Goal: Information Seeking & Learning: Find specific fact

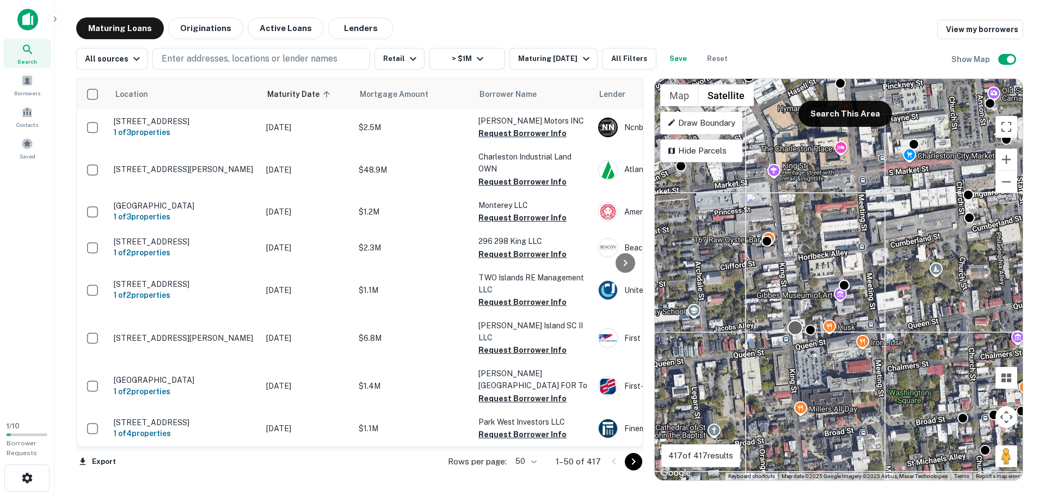
click at [794, 334] on div at bounding box center [796, 328] width 16 height 16
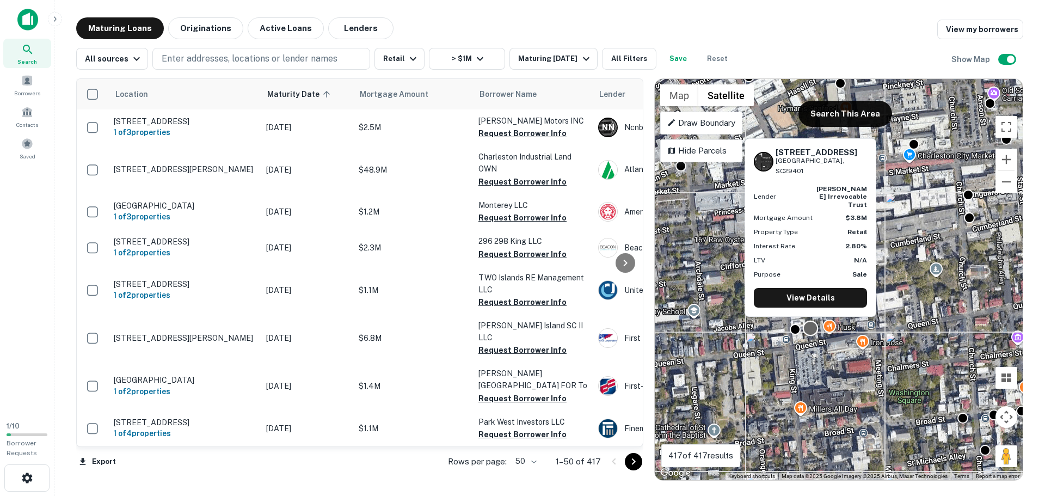
click at [813, 329] on div at bounding box center [811, 328] width 16 height 16
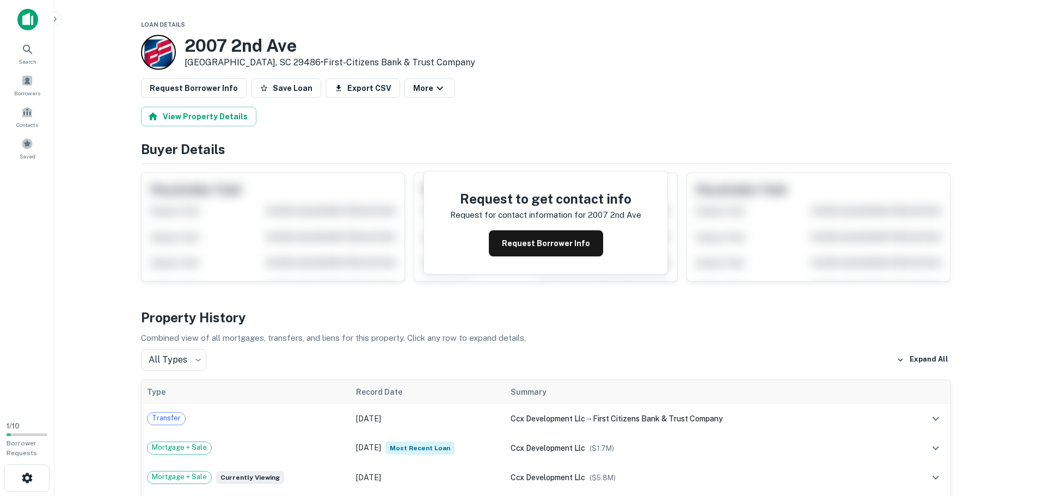
click at [261, 48] on h3 "2007 2nd Ave" at bounding box center [330, 45] width 291 height 21
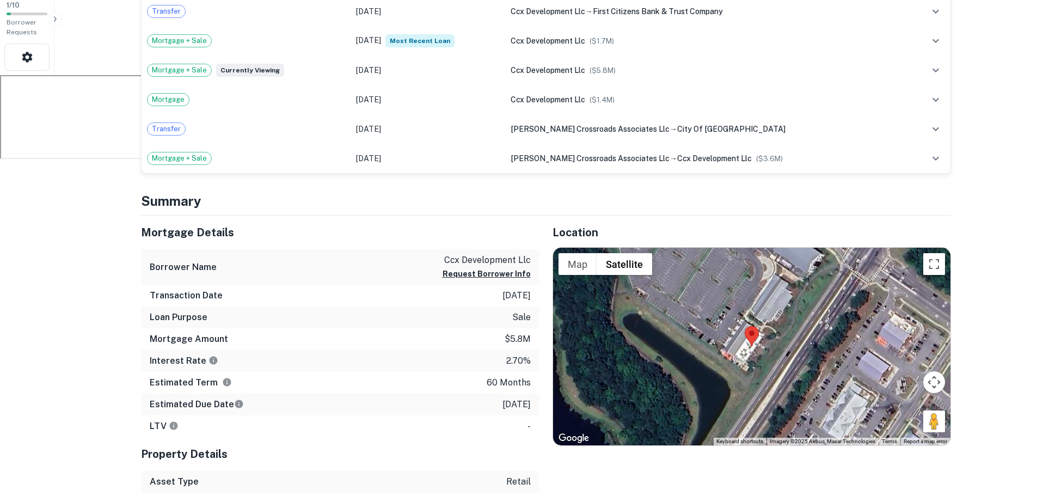
scroll to position [436, 0]
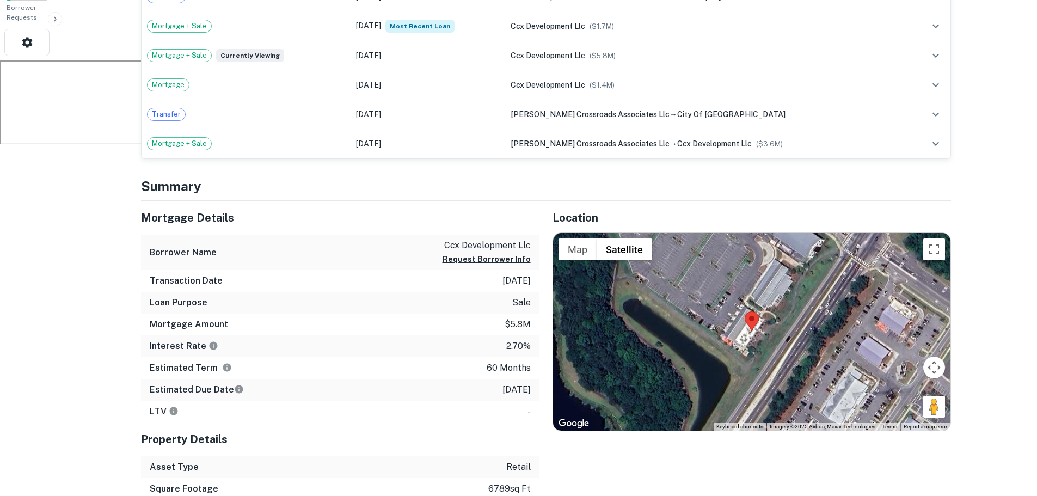
click at [480, 239] on p "ccx development llc" at bounding box center [487, 245] width 88 height 13
click at [474, 239] on p "ccx development llc" at bounding box center [487, 245] width 88 height 13
copy div "ccx development llc Request Borrower Info"
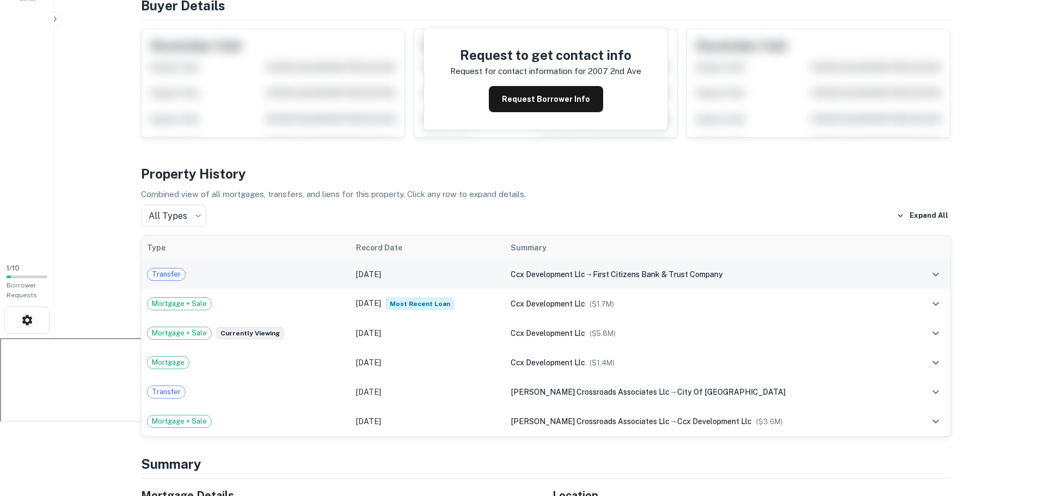
scroll to position [163, 0]
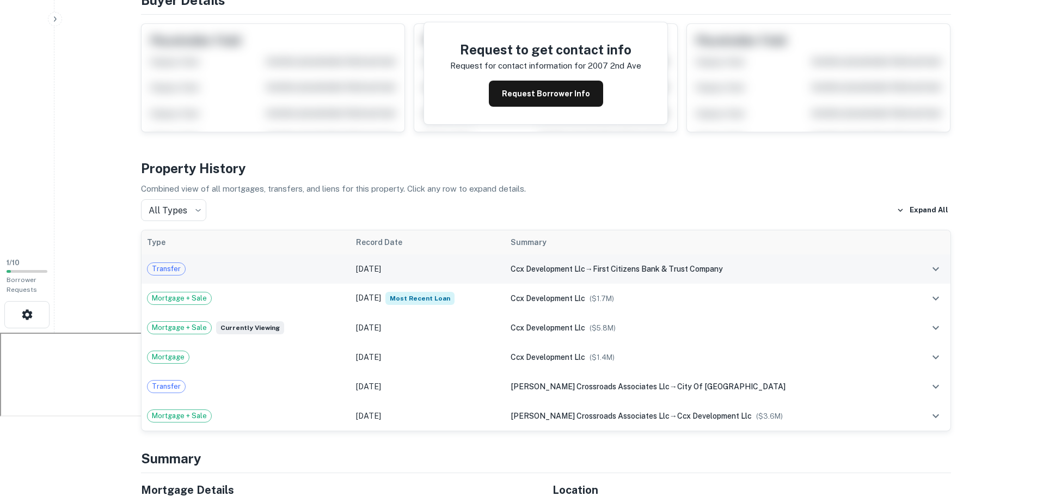
click at [281, 262] on div "Transfer" at bounding box center [246, 268] width 198 height 13
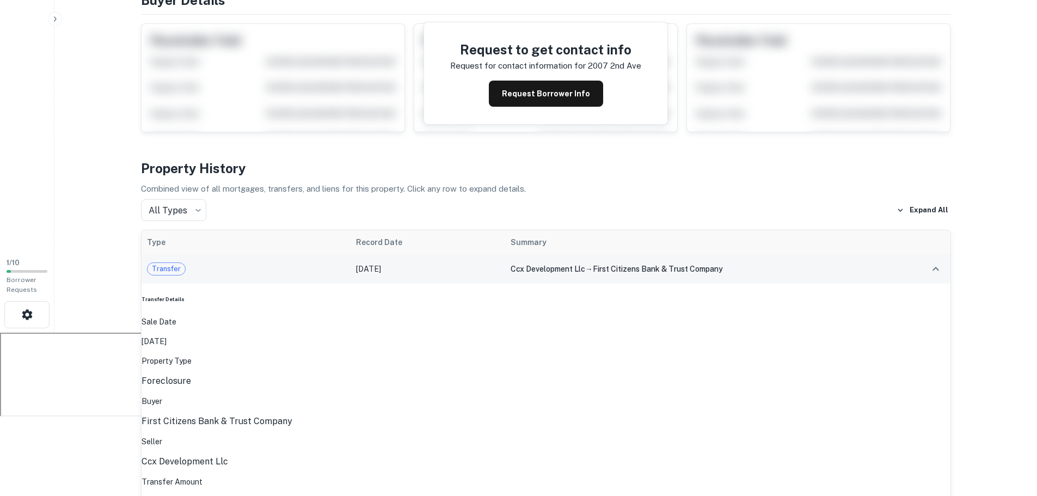
click at [280, 262] on div "Transfer" at bounding box center [246, 268] width 198 height 13
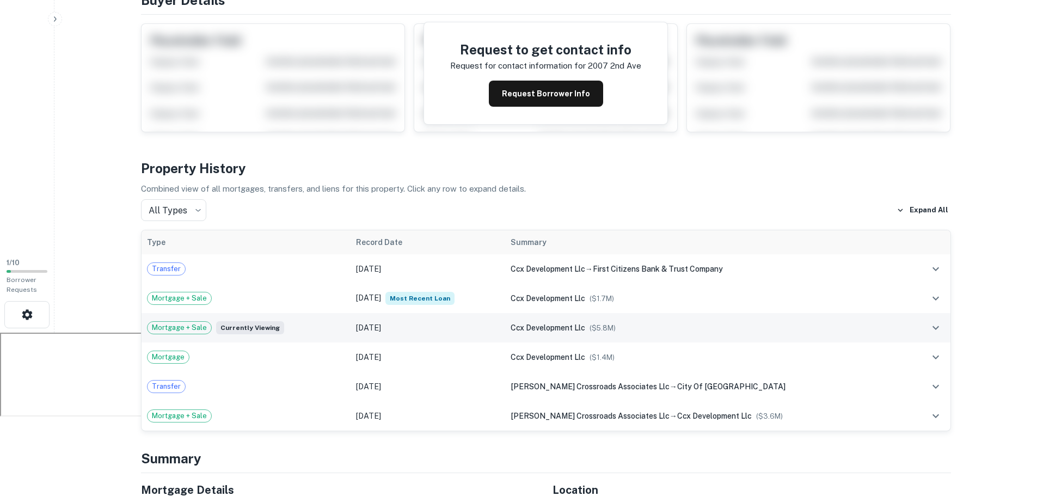
click at [308, 321] on div "Mortgage + Sale Currently viewing" at bounding box center [246, 327] width 198 height 13
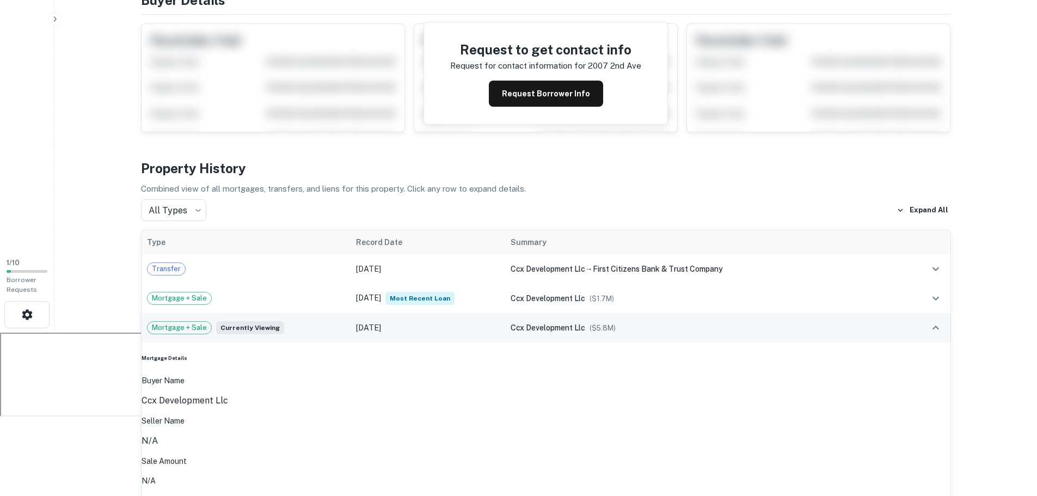
click at [309, 321] on div "Mortgage + Sale Currently viewing" at bounding box center [246, 327] width 198 height 13
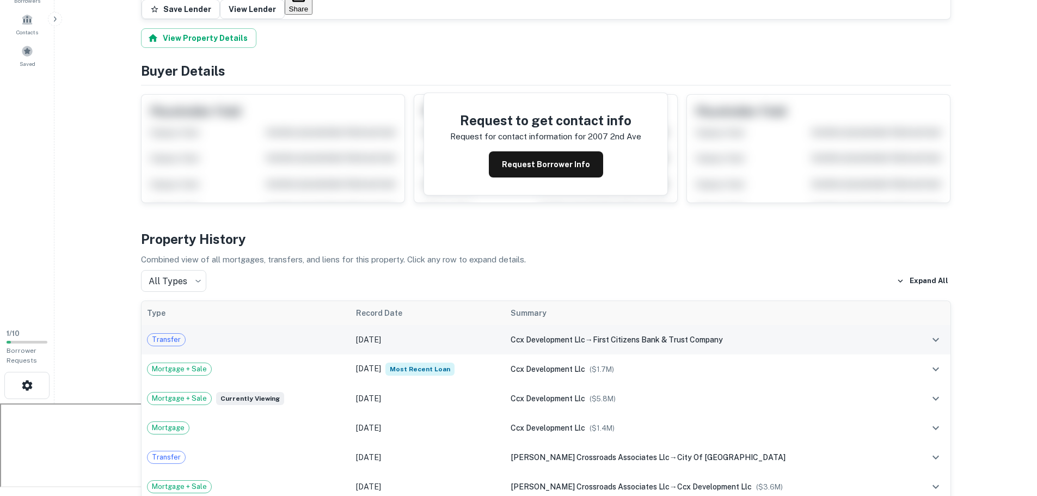
scroll to position [0, 0]
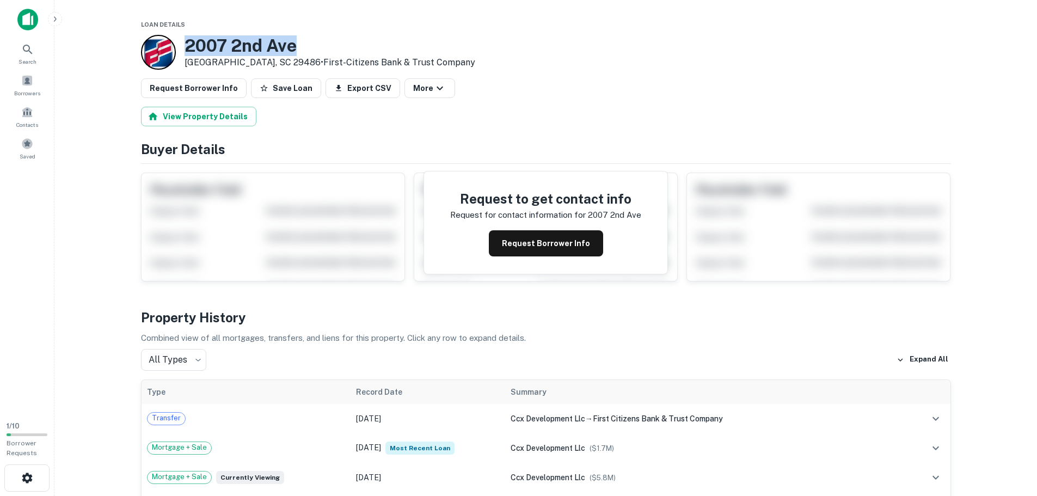
drag, startPoint x: 307, startPoint y: 44, endPoint x: 180, endPoint y: 40, distance: 126.4
click at [180, 40] on div "2007 2nd Ave Summerville, SC 29486 • First-citizens Bank & Trust Company" at bounding box center [308, 52] width 334 height 35
copy h3 "2007 2nd Ave"
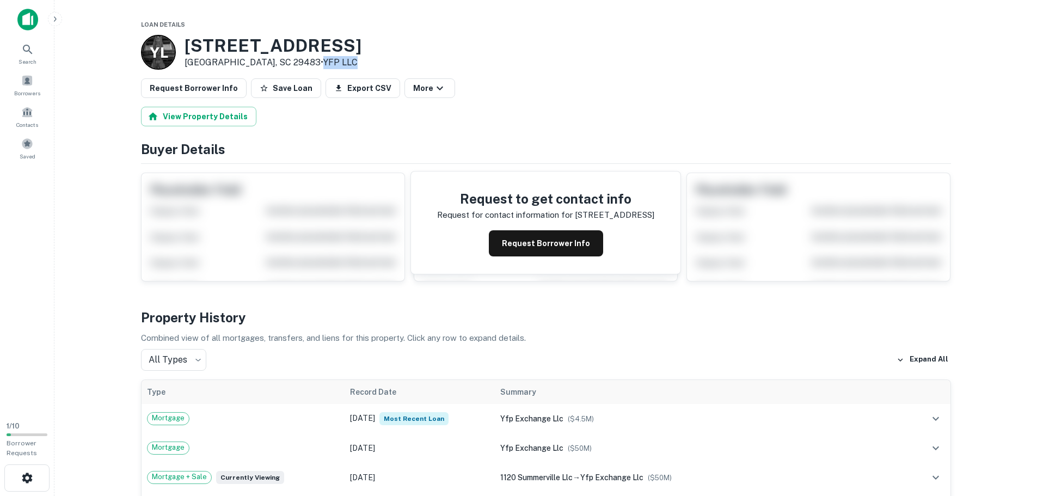
drag, startPoint x: 323, startPoint y: 62, endPoint x: 288, endPoint y: 65, distance: 35.5
click at [288, 65] on div "Y L [STREET_ADDRESS] • YFP LLC" at bounding box center [546, 52] width 810 height 35
copy link "YFP LLC"
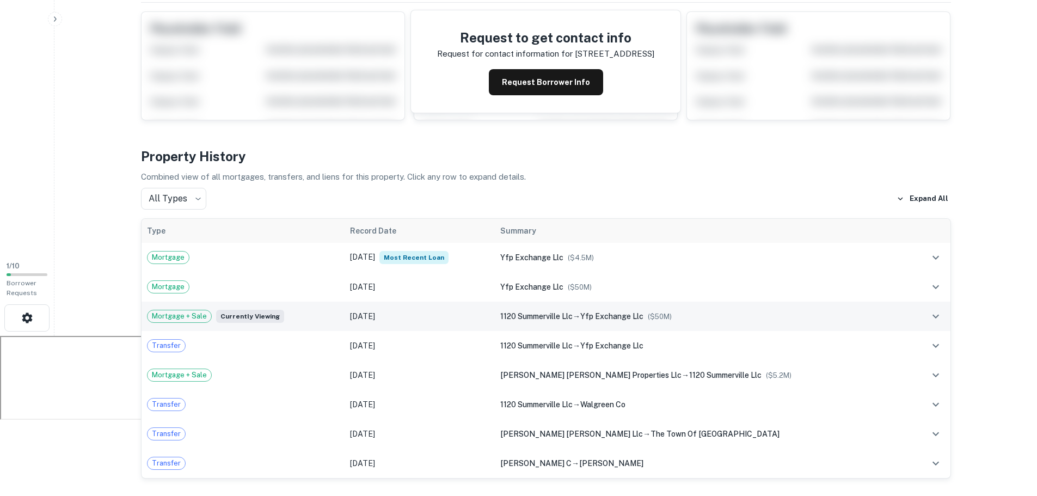
scroll to position [163, 0]
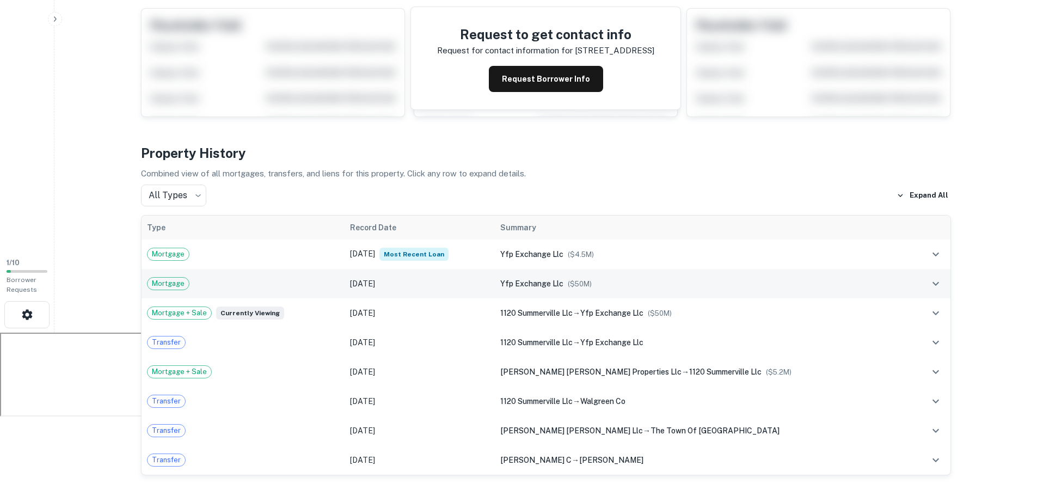
click at [563, 279] on span "yfp exchange llc" at bounding box center [531, 283] width 63 height 9
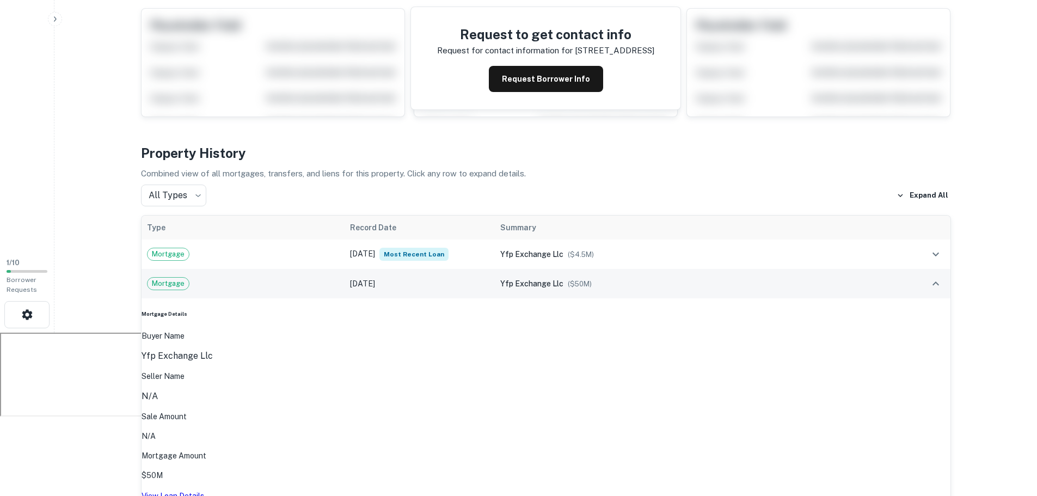
click at [563, 279] on span "yfp exchange llc" at bounding box center [531, 283] width 63 height 9
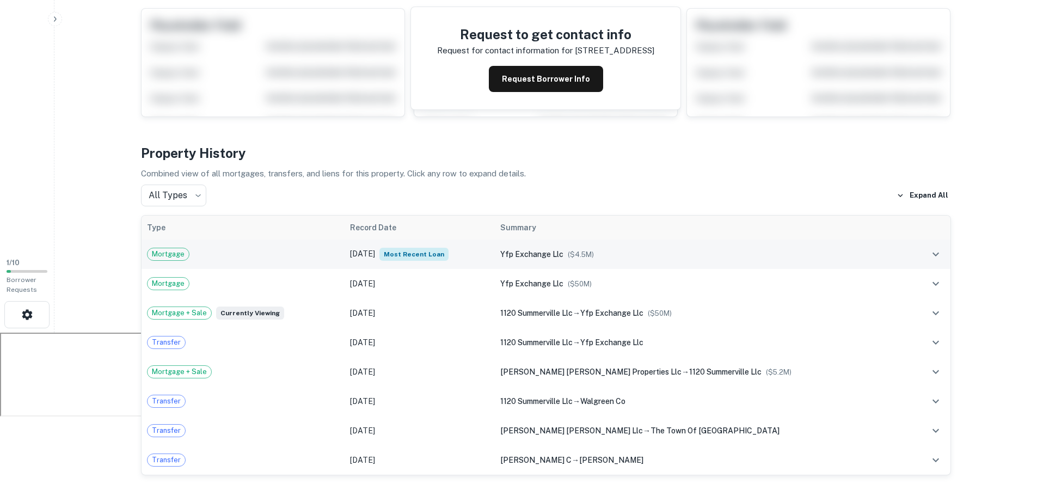
click at [563, 250] on span "yfp exchange llc" at bounding box center [531, 254] width 63 height 9
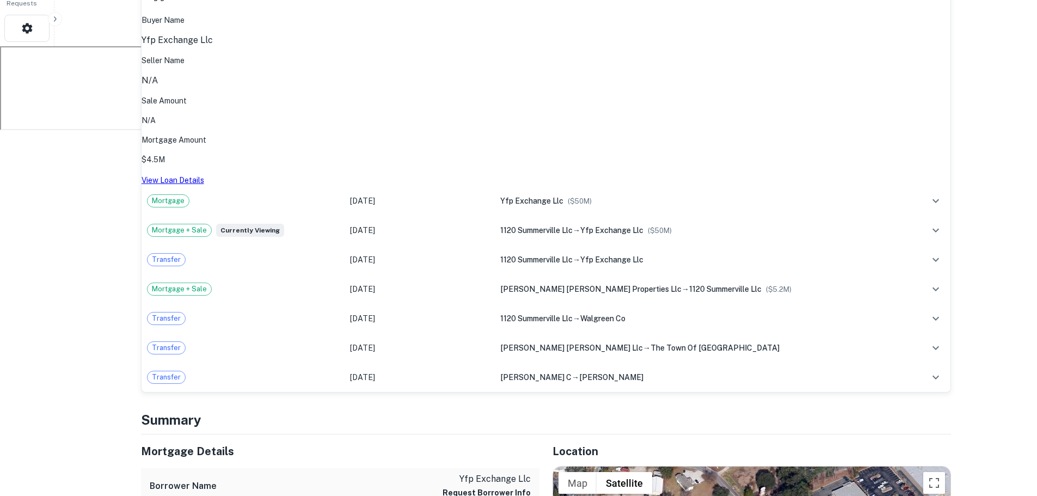
scroll to position [653, 0]
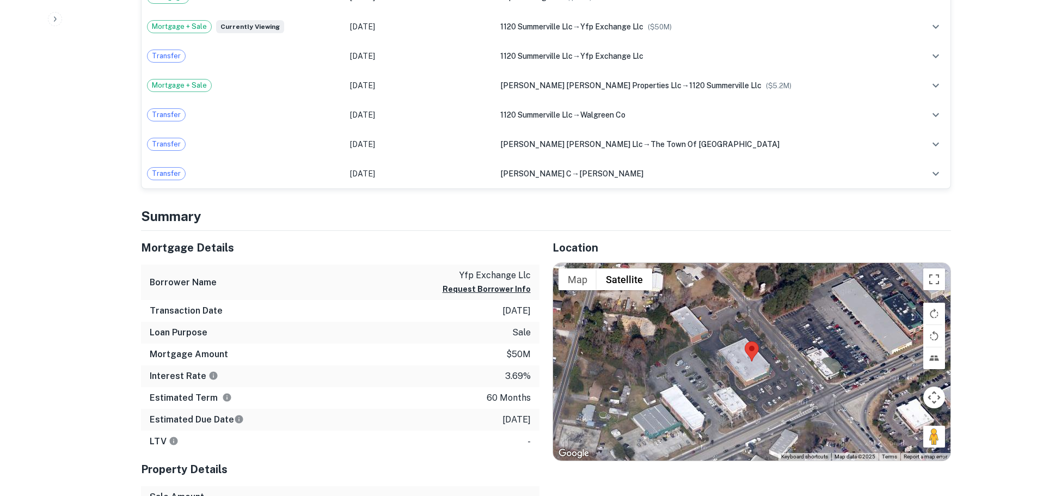
drag, startPoint x: 262, startPoint y: 26, endPoint x: 182, endPoint y: 28, distance: 80.6
copy h5 "1120 N Main St"
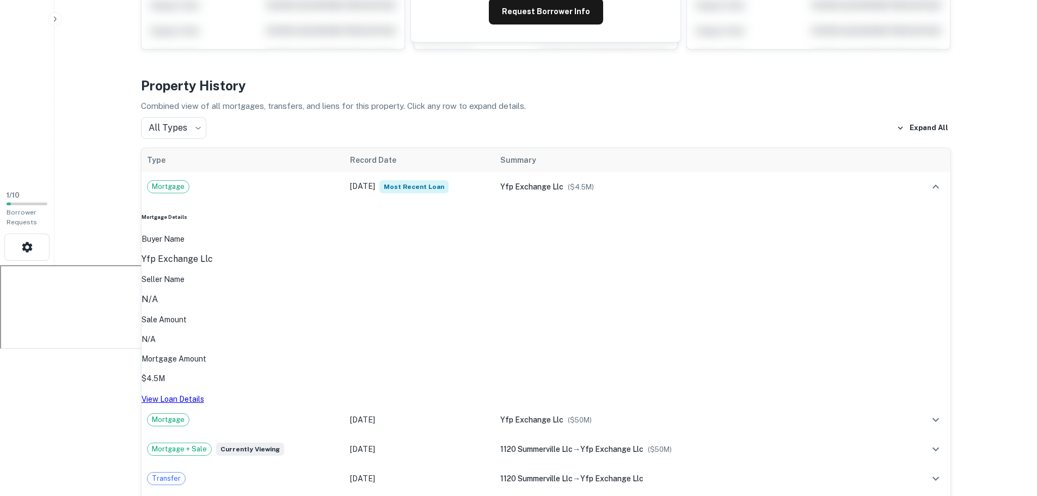
scroll to position [218, 0]
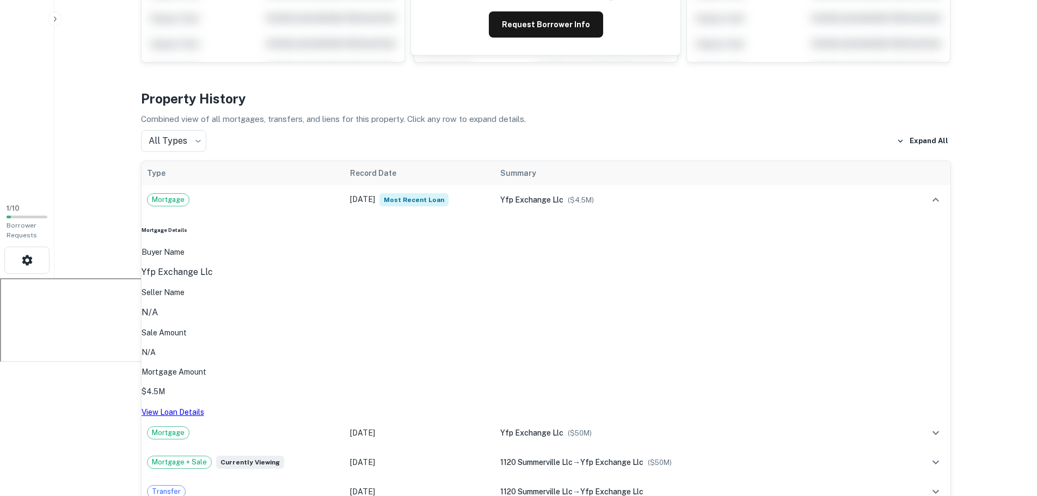
click at [191, 408] on link "View Loan Details" at bounding box center [173, 412] width 63 height 9
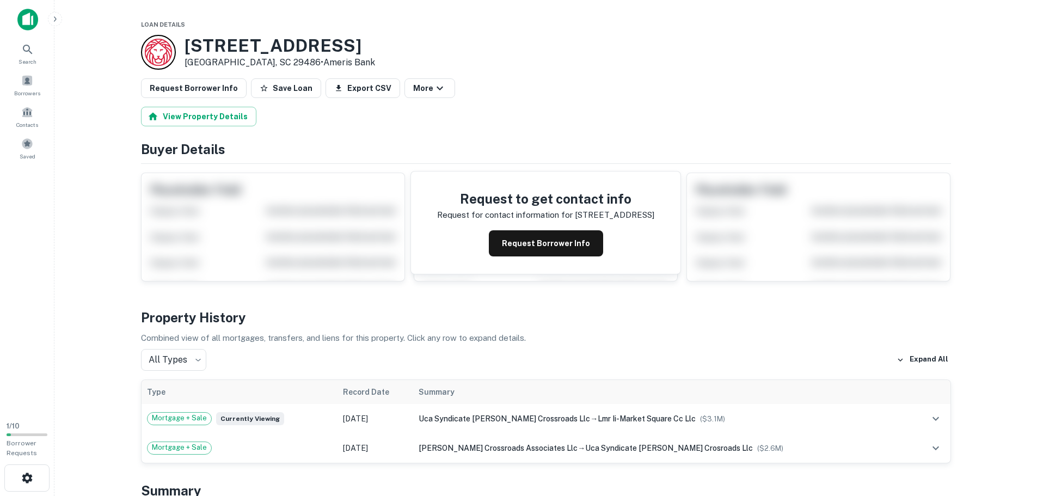
click at [206, 43] on h3 "2509 N MAIN ST UNIT A" at bounding box center [280, 45] width 191 height 21
click at [358, 42] on h3 "2509 N MAIN ST UNIT A" at bounding box center [280, 45] width 191 height 21
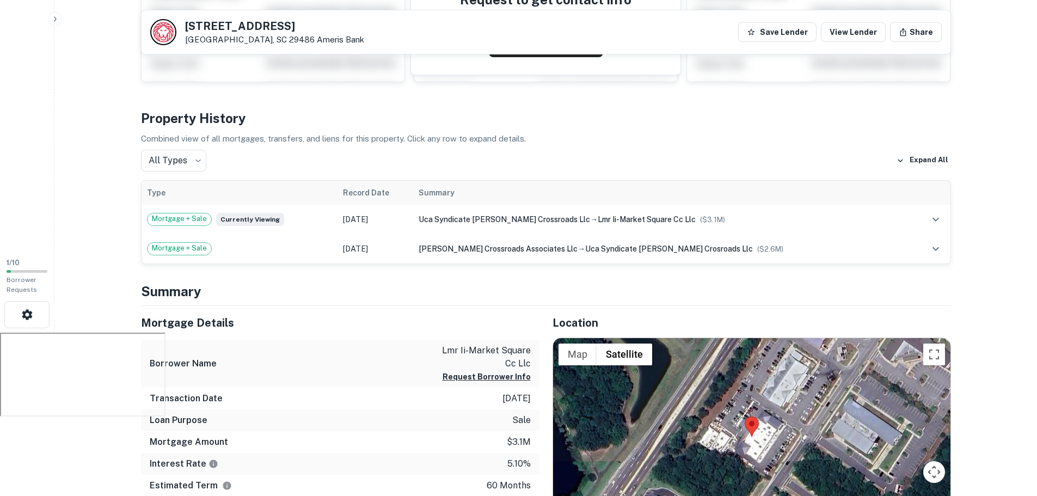
scroll to position [327, 0]
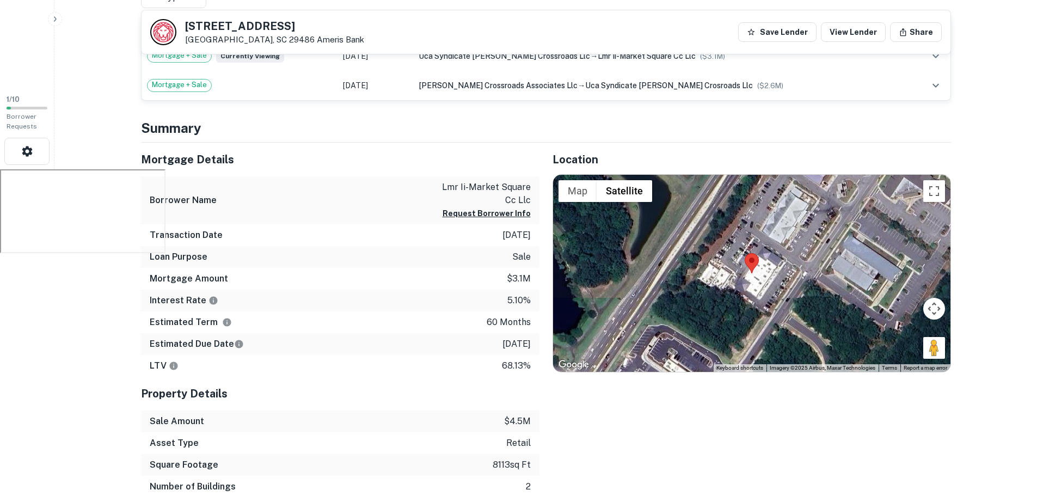
click at [396, 386] on h5 "Property Details" at bounding box center [340, 393] width 399 height 16
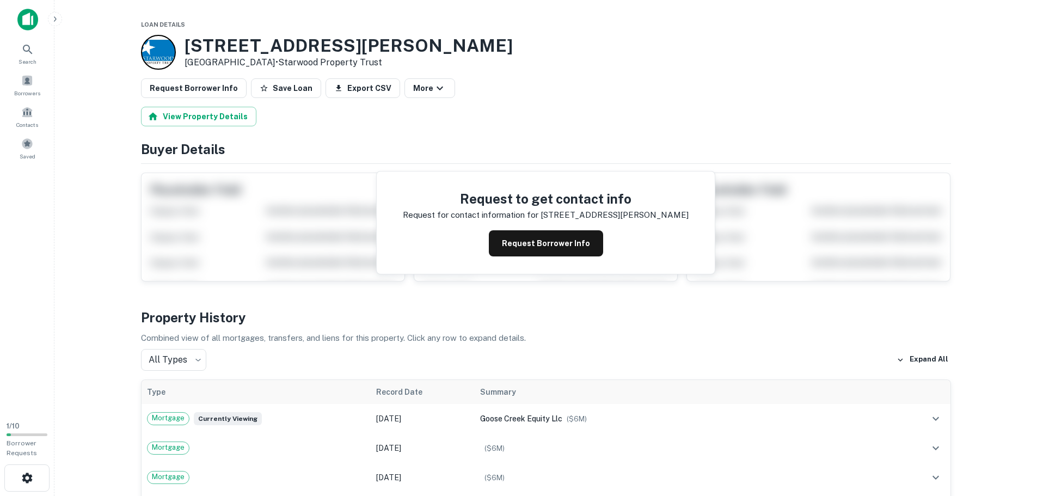
click at [269, 45] on h3 "221 Saint James Ave" at bounding box center [349, 45] width 328 height 21
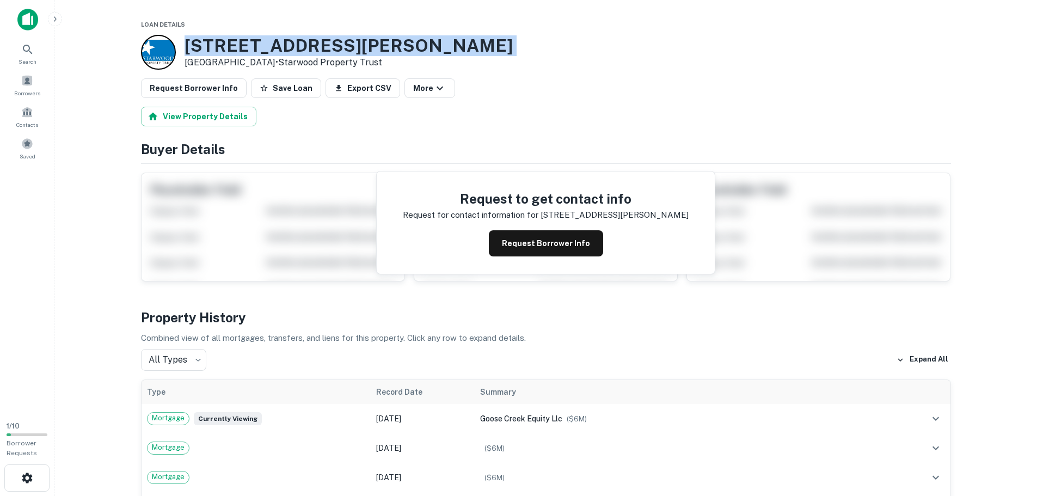
click at [269, 45] on h3 "221 Saint James Ave" at bounding box center [349, 45] width 328 height 21
copy h3 "221 Saint James Ave"
drag, startPoint x: 581, startPoint y: 40, endPoint x: 578, endPoint y: 33, distance: 7.8
click at [581, 40] on div "221 Saint James Ave Goose Creek, SC 29445 • Starwood Property Trust" at bounding box center [546, 52] width 810 height 35
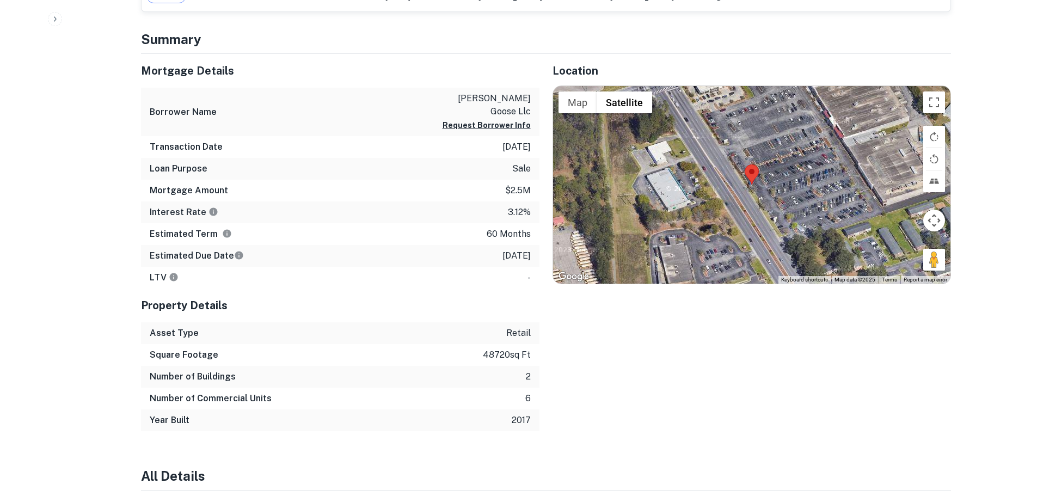
scroll to position [653, 0]
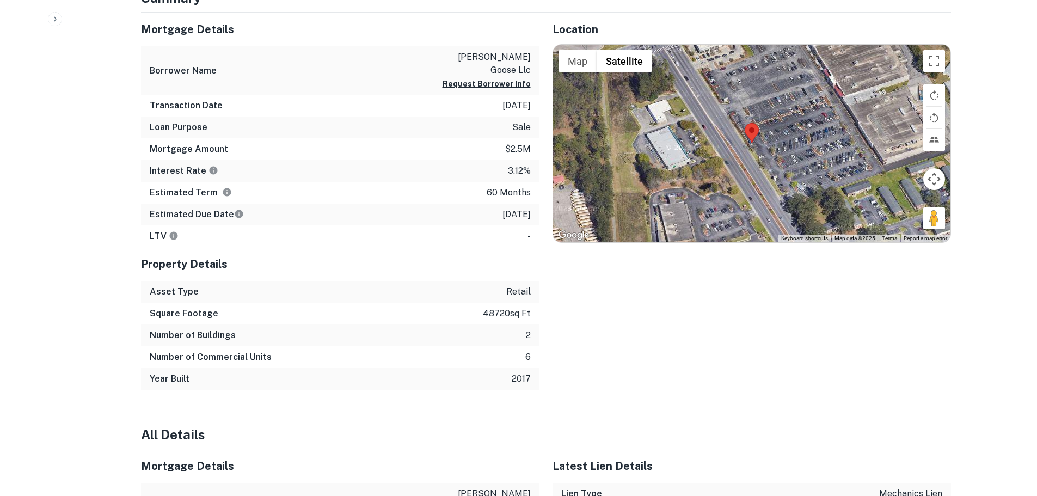
click at [491, 307] on p "48720 sq ft" at bounding box center [507, 313] width 48 height 13
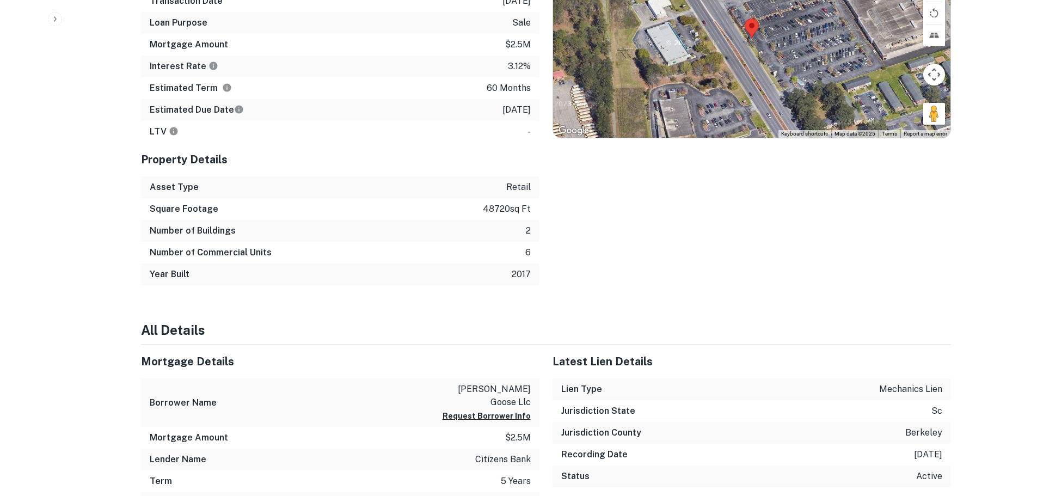
scroll to position [762, 0]
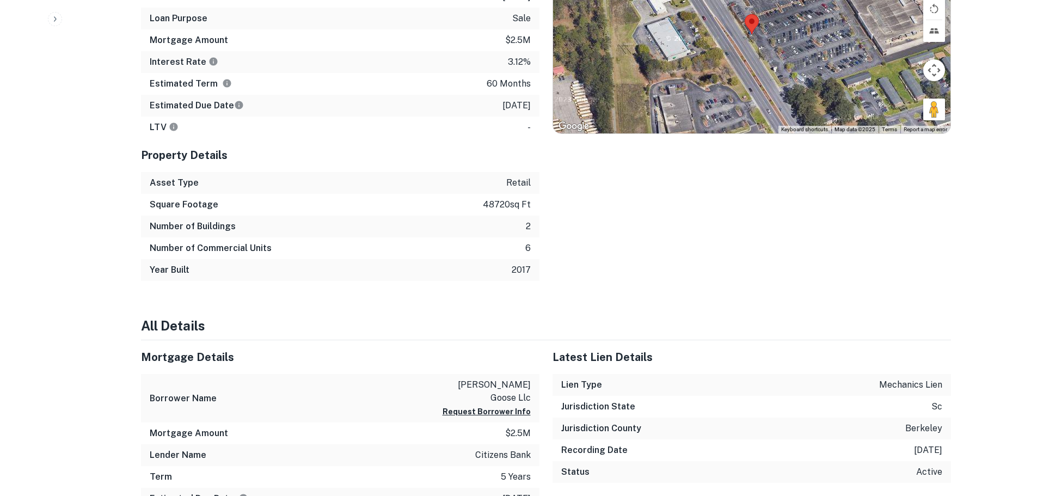
click at [494, 378] on p "[PERSON_NAME] goose llc" at bounding box center [482, 391] width 98 height 26
copy div "[PERSON_NAME] goose llc Request Borrower Info"
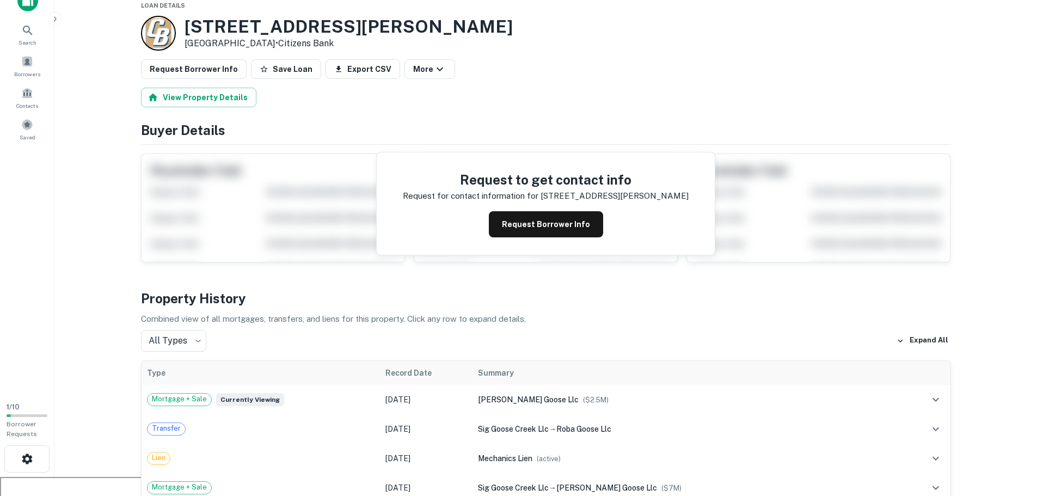
scroll to position [0, 0]
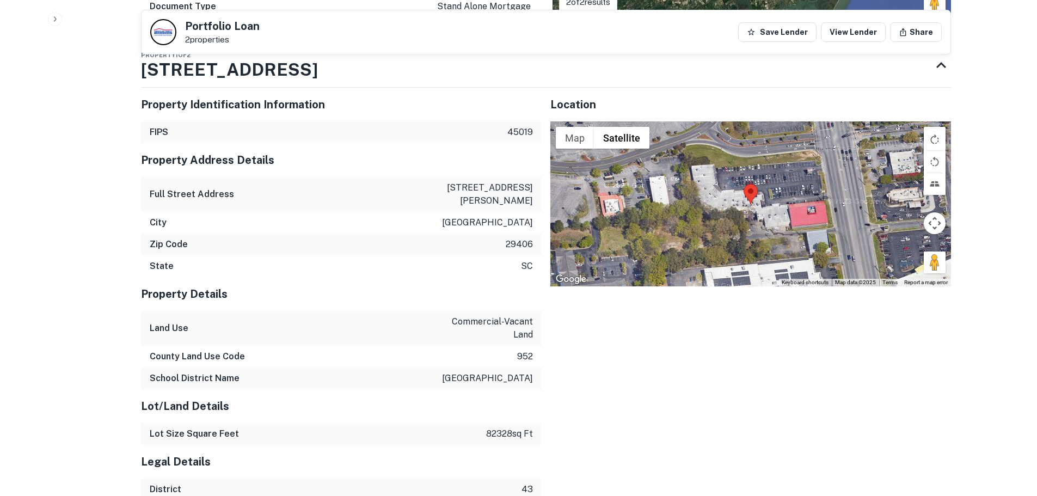
scroll to position [1008, 0]
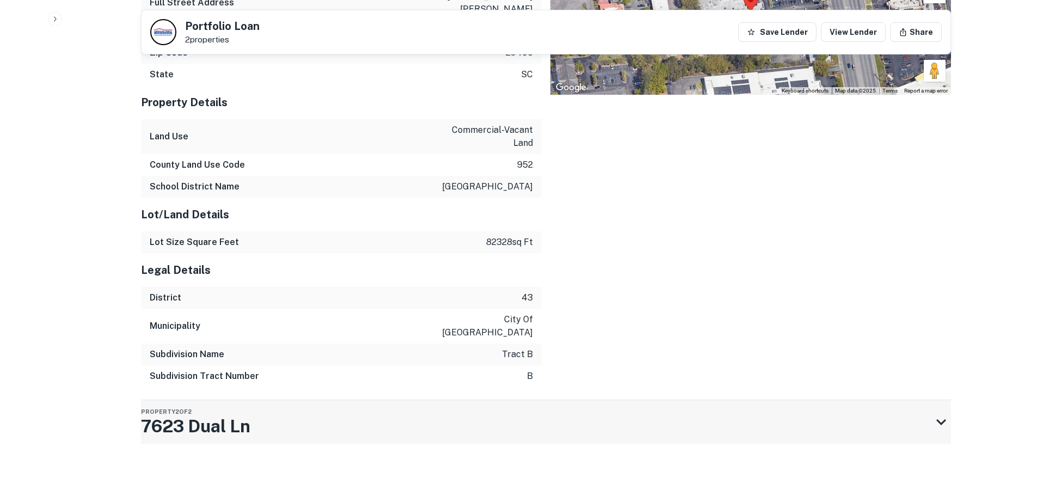
click at [292, 427] on div "Property 2 of 2 7623 Dual Ln" at bounding box center [536, 422] width 791 height 44
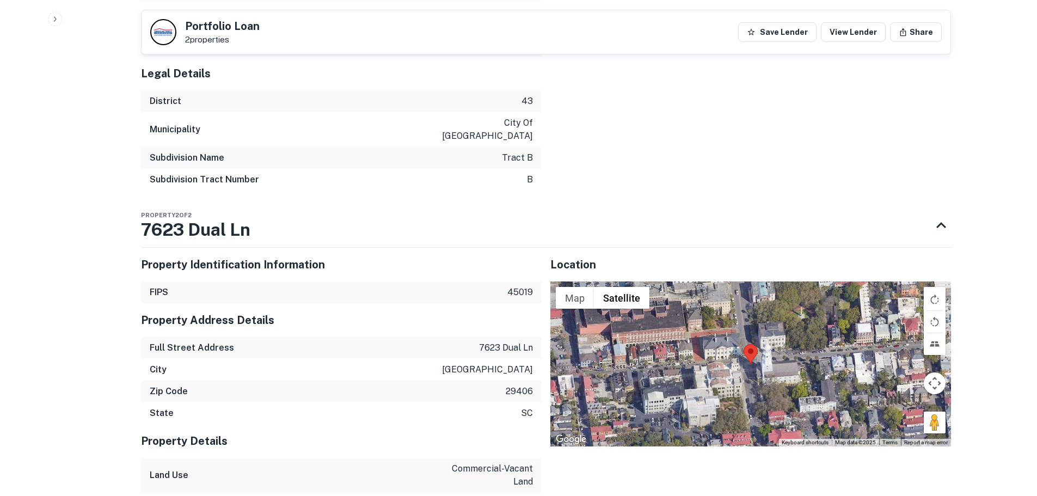
scroll to position [1203, 0]
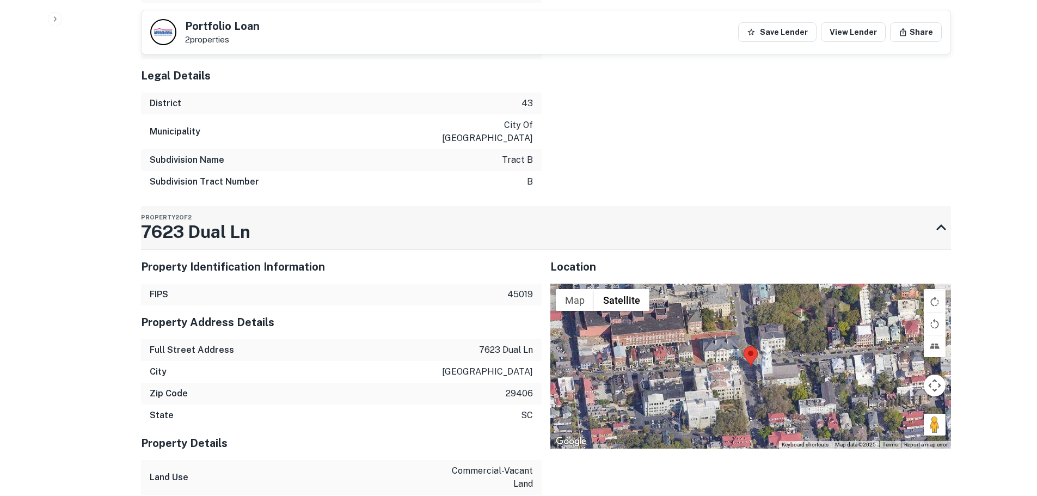
click at [198, 236] on h3 "7623 Dual Ln" at bounding box center [195, 232] width 109 height 26
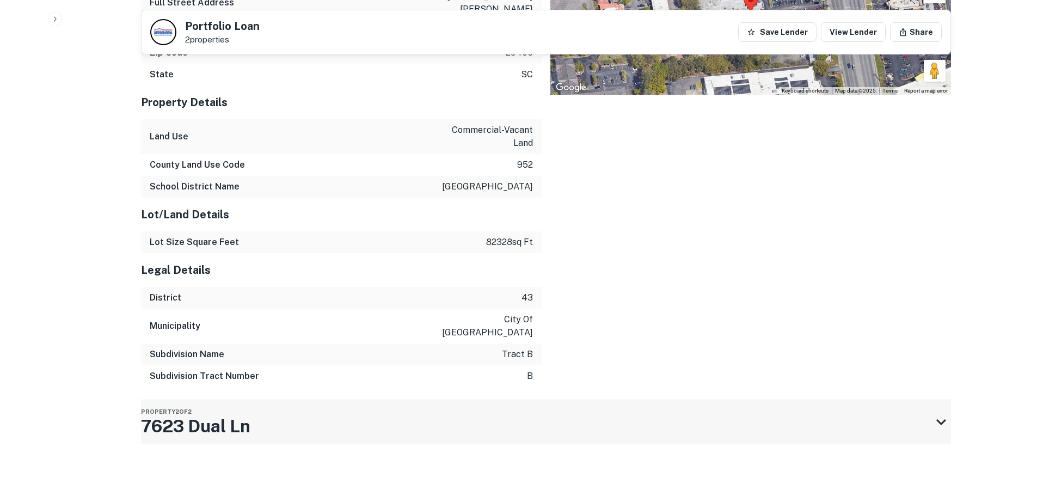
click at [198, 413] on h3 "7623 Dual Ln" at bounding box center [195, 426] width 109 height 26
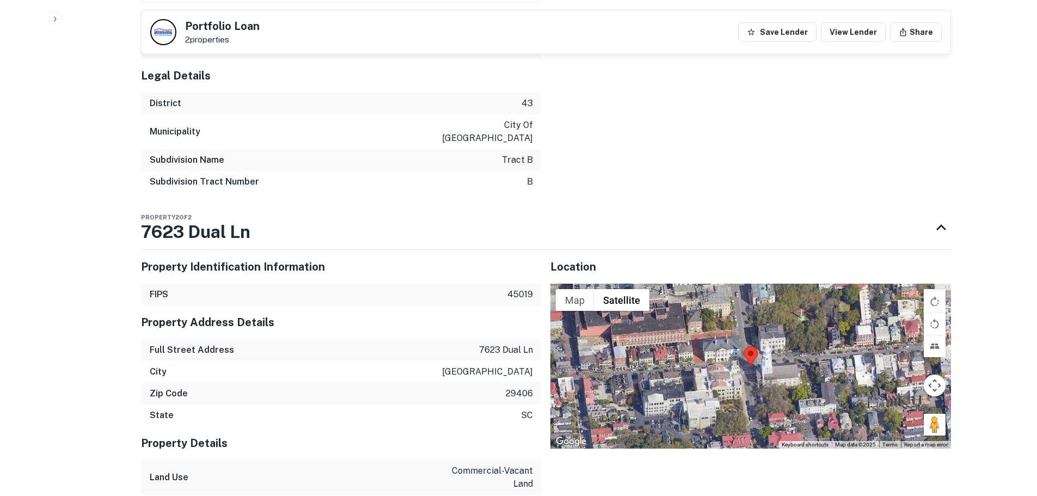
click at [500, 348] on p "7623 dual ln" at bounding box center [506, 350] width 54 height 13
click at [499, 348] on p "7623 dual ln" at bounding box center [506, 350] width 54 height 13
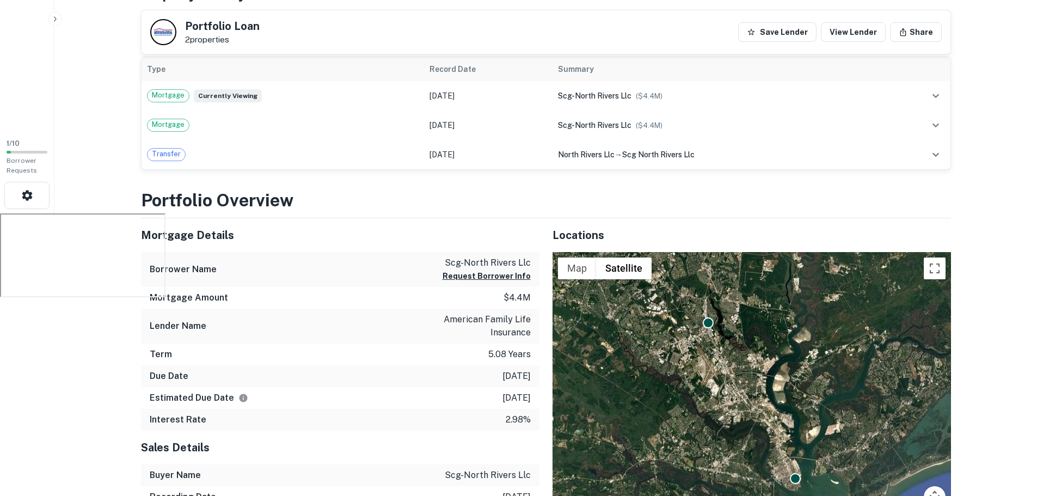
scroll to position [223, 0]
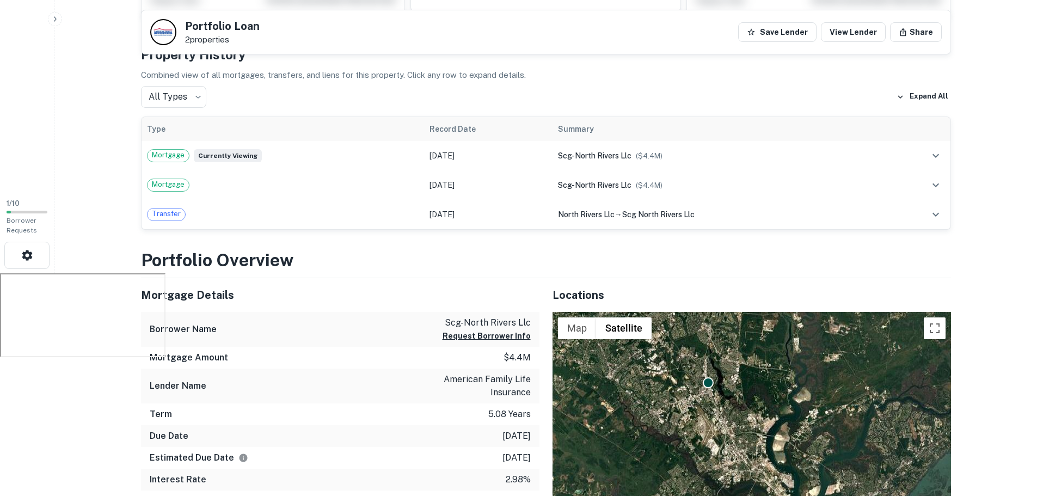
click at [510, 323] on p "scg-north rivers llc" at bounding box center [487, 322] width 88 height 13
copy div "scg-north rivers llc Request Borrower Info"
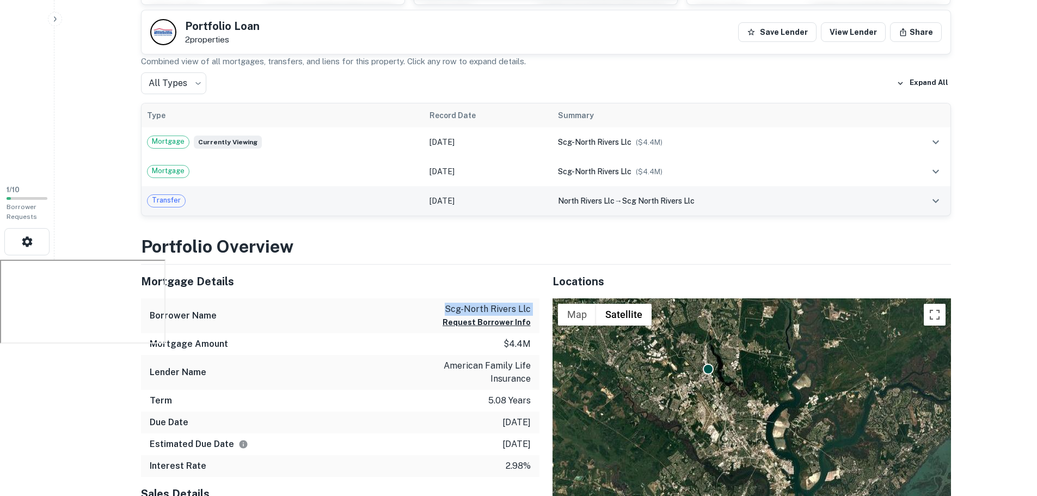
scroll to position [218, 0]
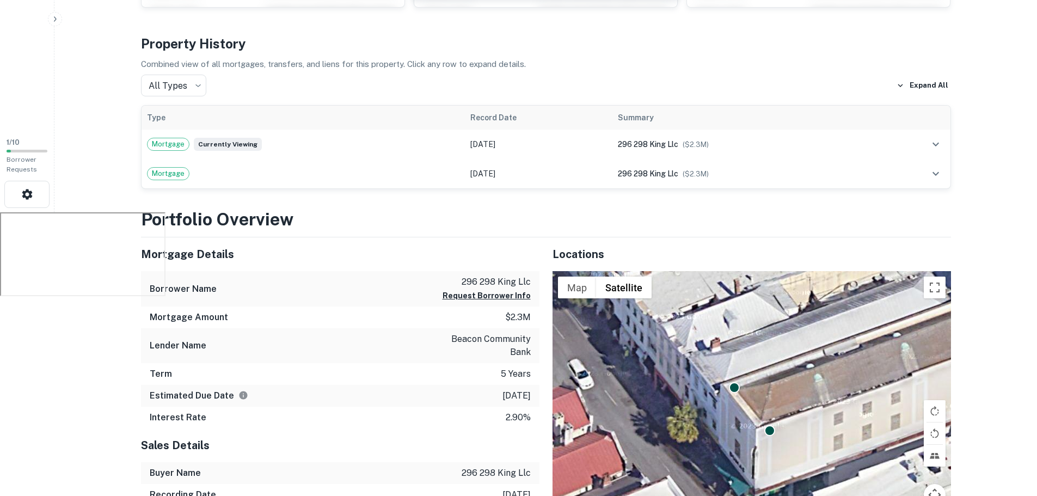
scroll to position [327, 0]
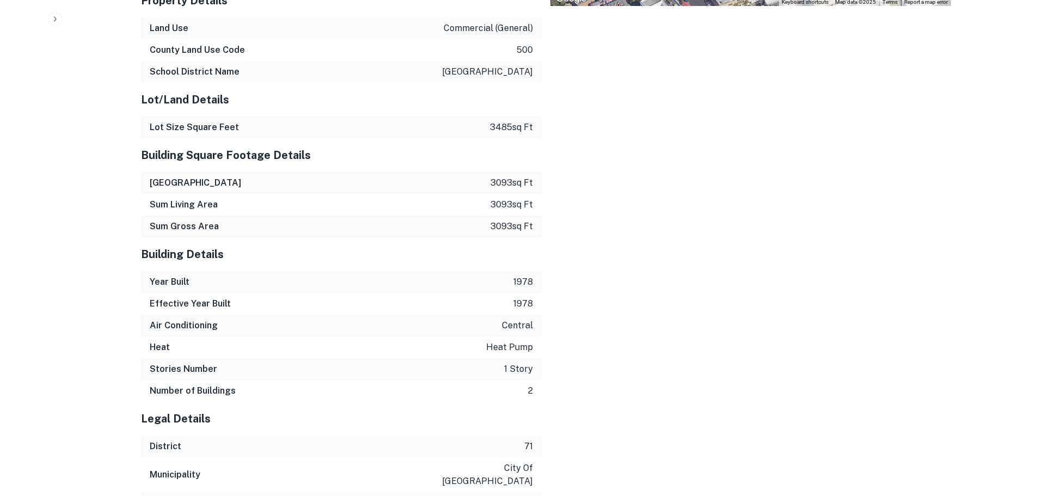
scroll to position [1173, 0]
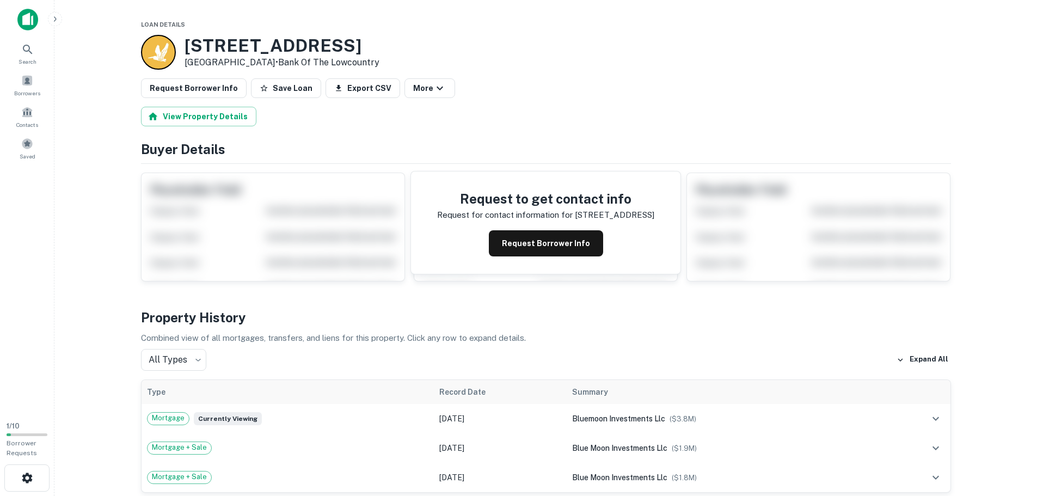
click at [239, 48] on h3 "[STREET_ADDRESS]" at bounding box center [282, 45] width 195 height 21
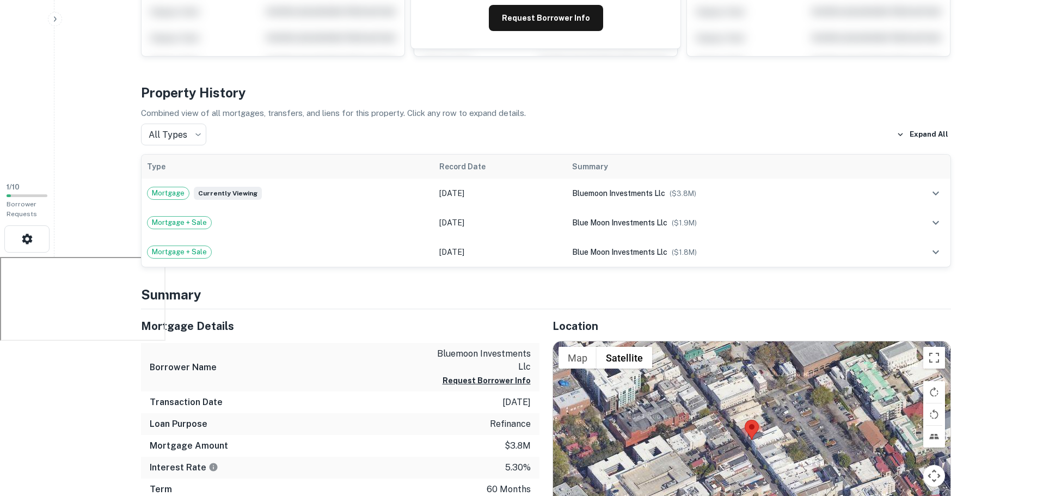
scroll to position [436, 0]
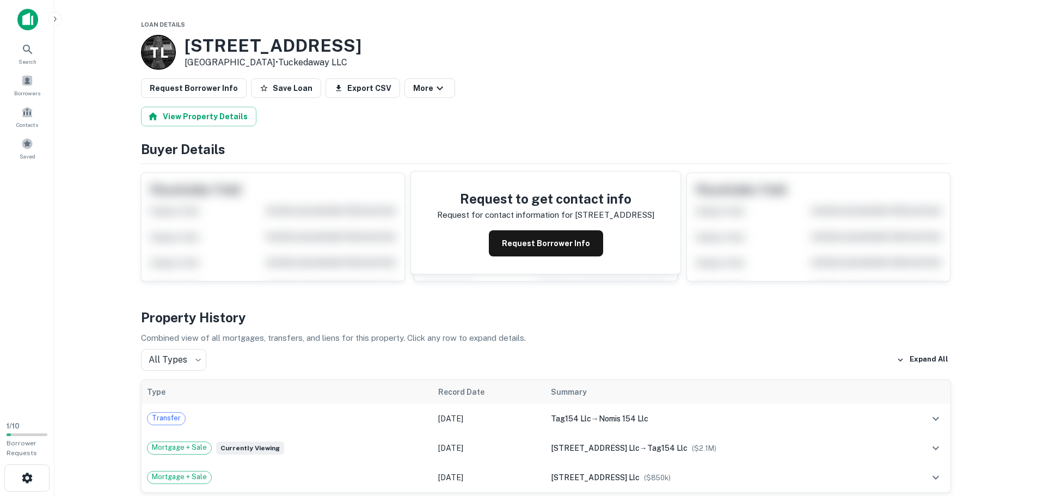
click at [250, 48] on h3 "[STREET_ADDRESS]" at bounding box center [273, 45] width 177 height 21
click at [250, 47] on h3 "[STREET_ADDRESS]" at bounding box center [273, 45] width 177 height 21
copy h3 "[STREET_ADDRESS]"
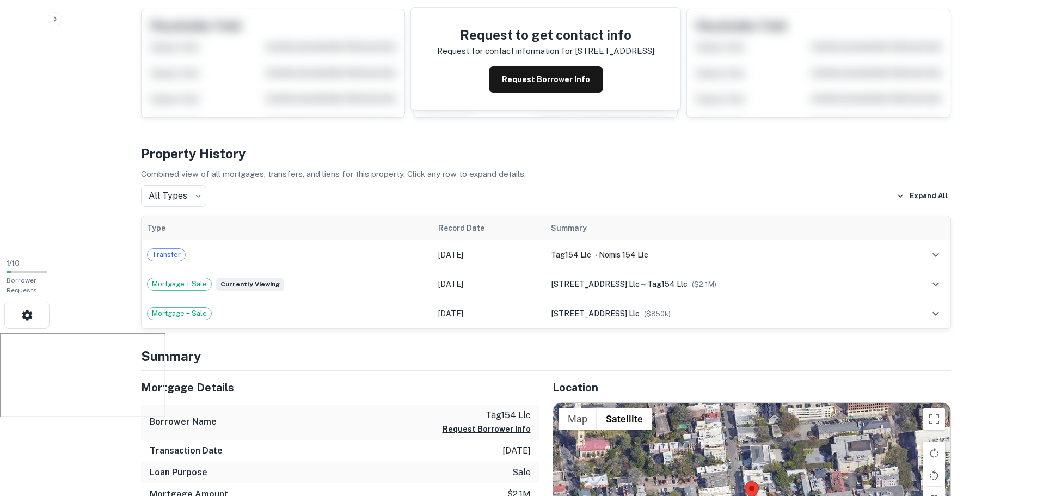
scroll to position [163, 0]
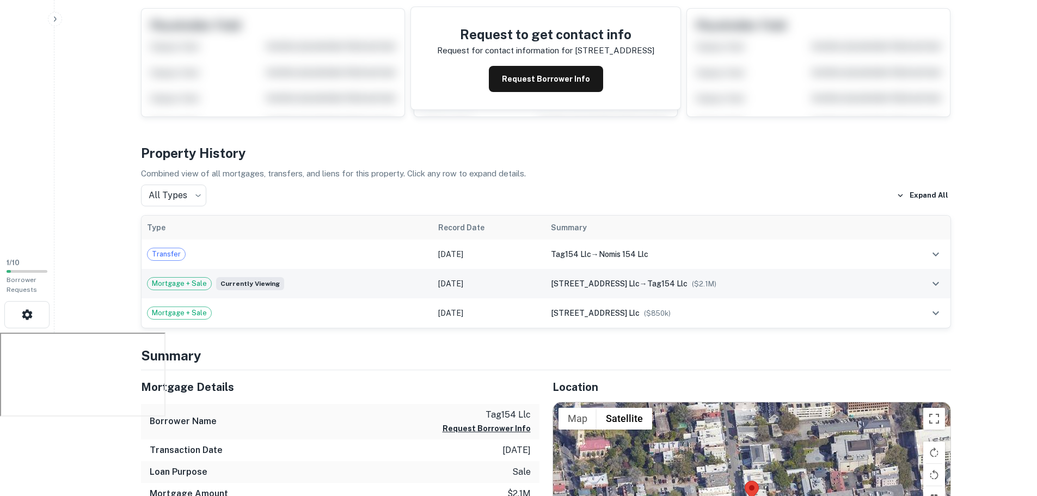
click at [312, 277] on div "Mortgage + Sale Currently viewing" at bounding box center [287, 283] width 280 height 13
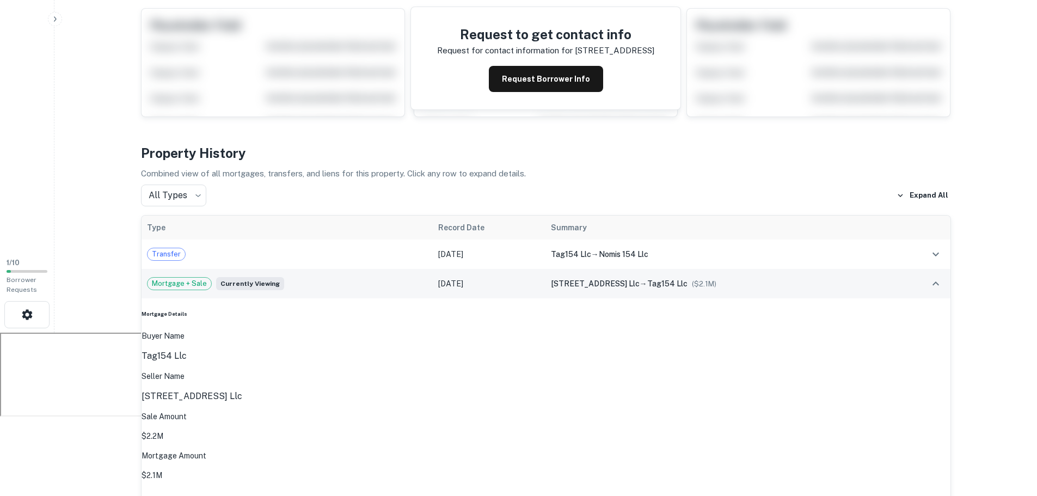
click at [312, 277] on div "Mortgage + Sale Currently viewing" at bounding box center [287, 283] width 280 height 13
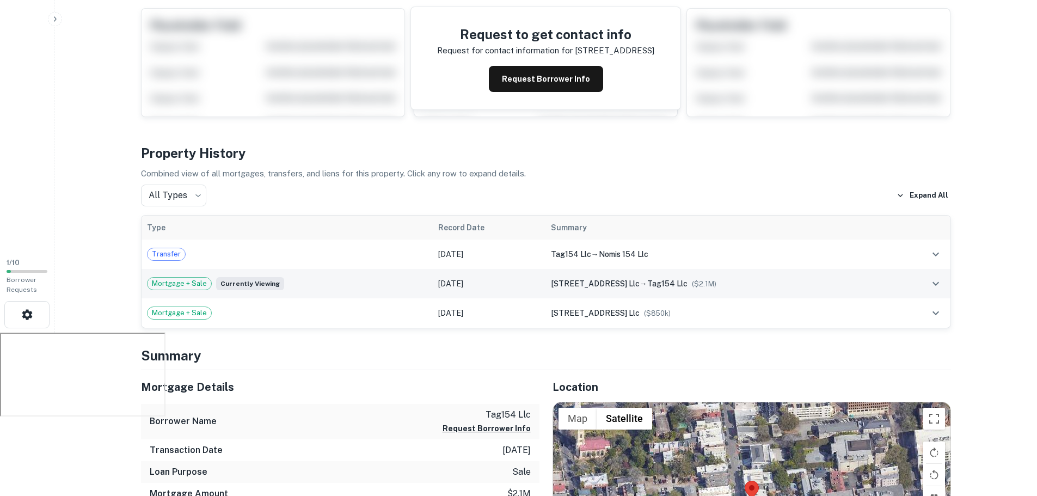
click at [312, 277] on div "Mortgage + Sale Currently viewing" at bounding box center [287, 283] width 280 height 13
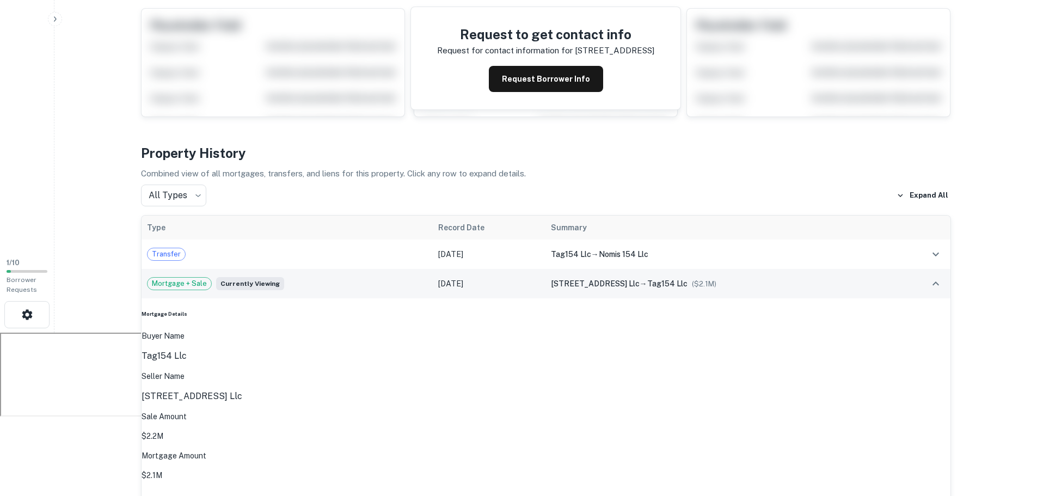
click at [312, 277] on div "Mortgage + Sale Currently viewing" at bounding box center [287, 283] width 280 height 13
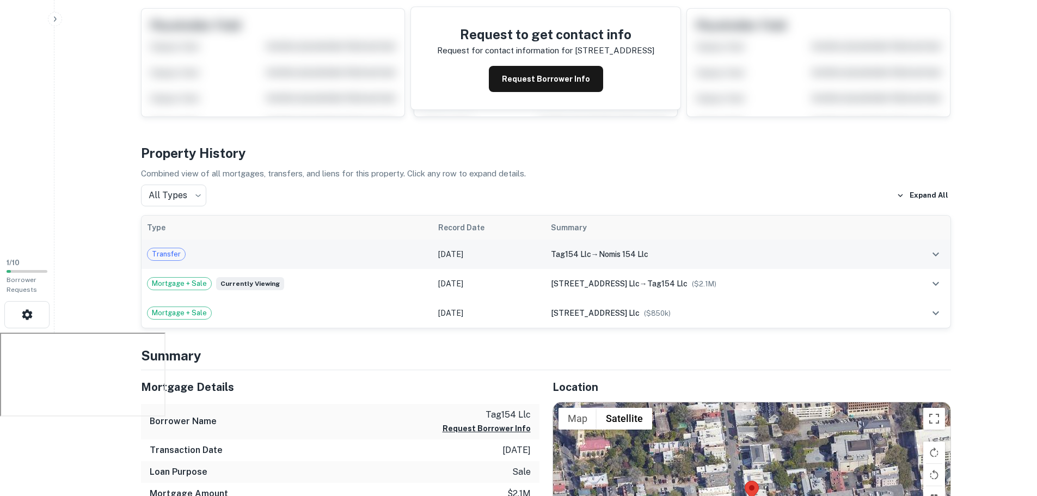
click at [314, 248] on div "Transfer" at bounding box center [287, 254] width 280 height 13
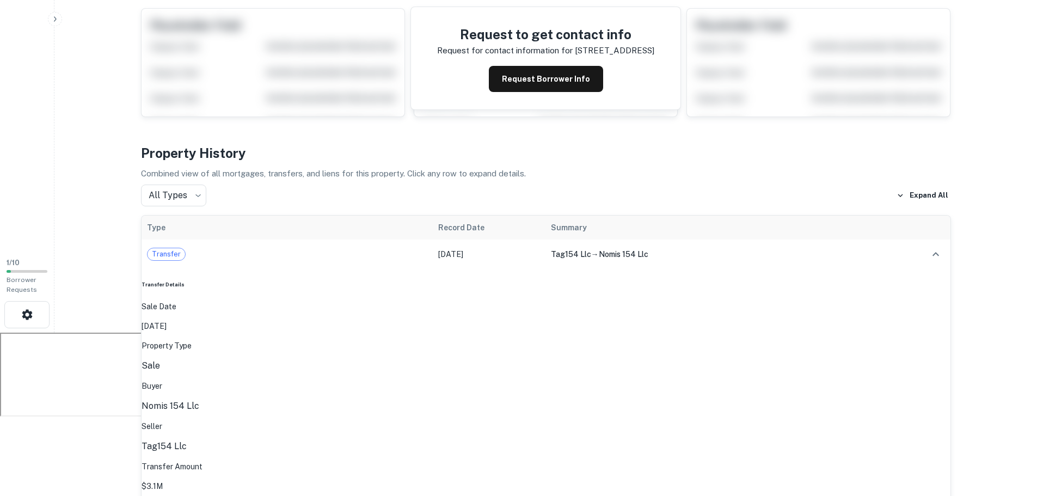
click at [454, 400] on p "nomis 154 llc" at bounding box center [546, 406] width 809 height 13
click at [453, 400] on p "nomis 154 llc" at bounding box center [546, 406] width 809 height 13
copy p "nomis 154 llc"
click at [221, 248] on div "Transfer" at bounding box center [287, 254] width 280 height 13
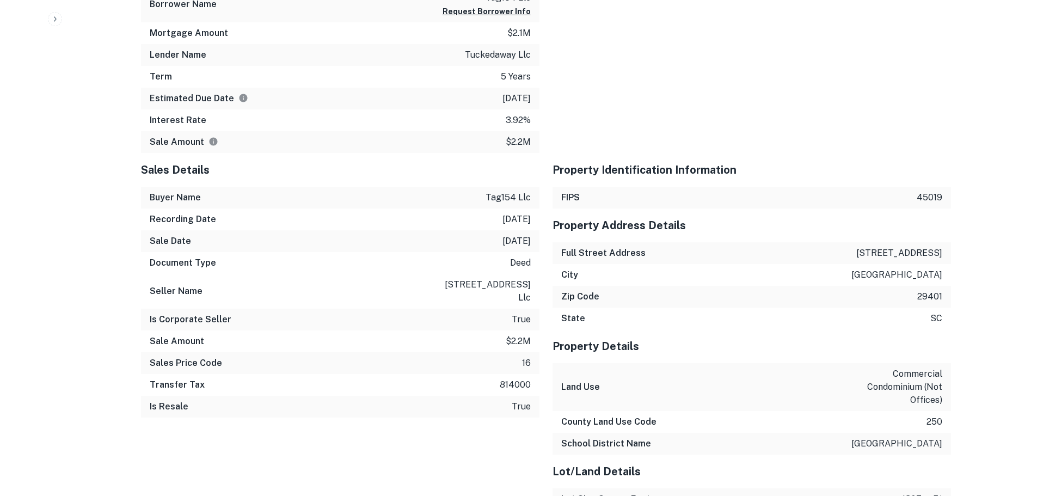
scroll to position [1034, 0]
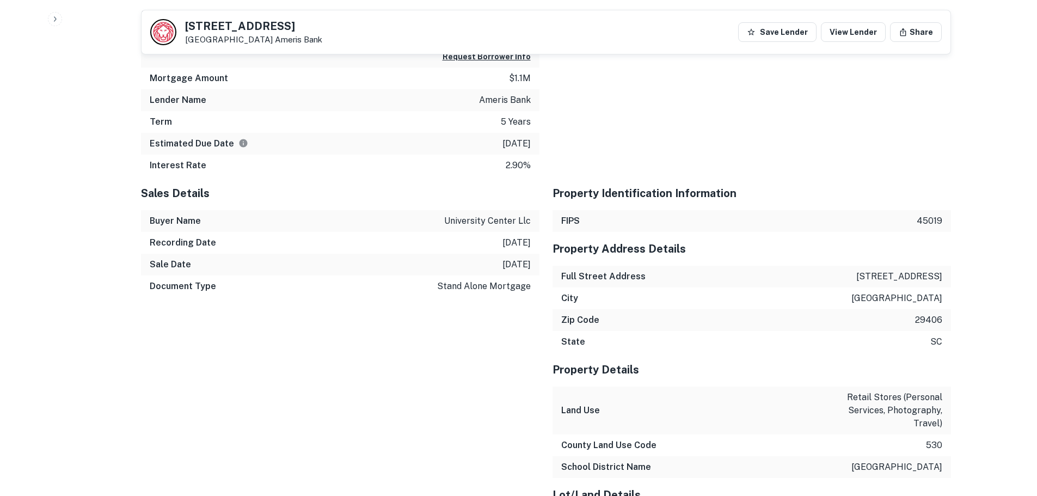
scroll to position [762, 0]
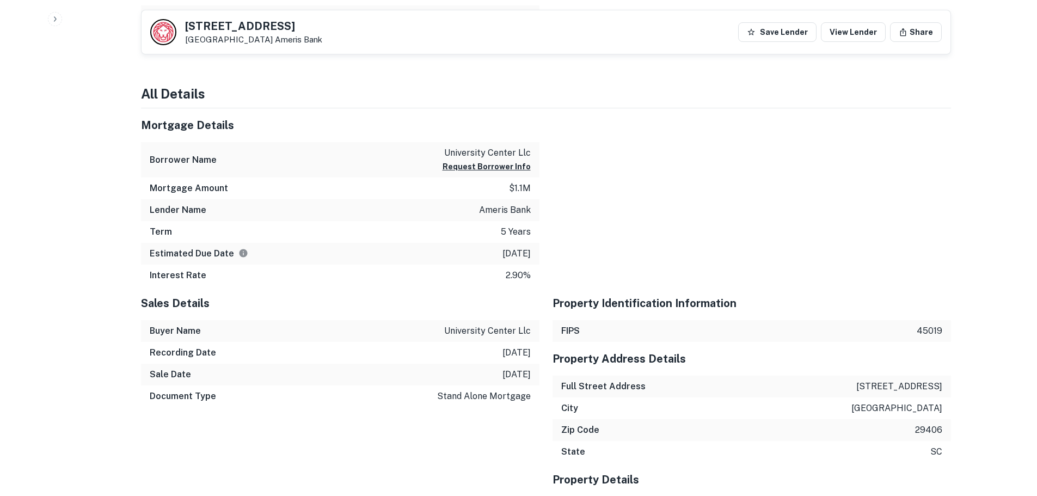
click at [480, 331] on p "university center llc" at bounding box center [487, 330] width 87 height 13
copy p "university center llc"
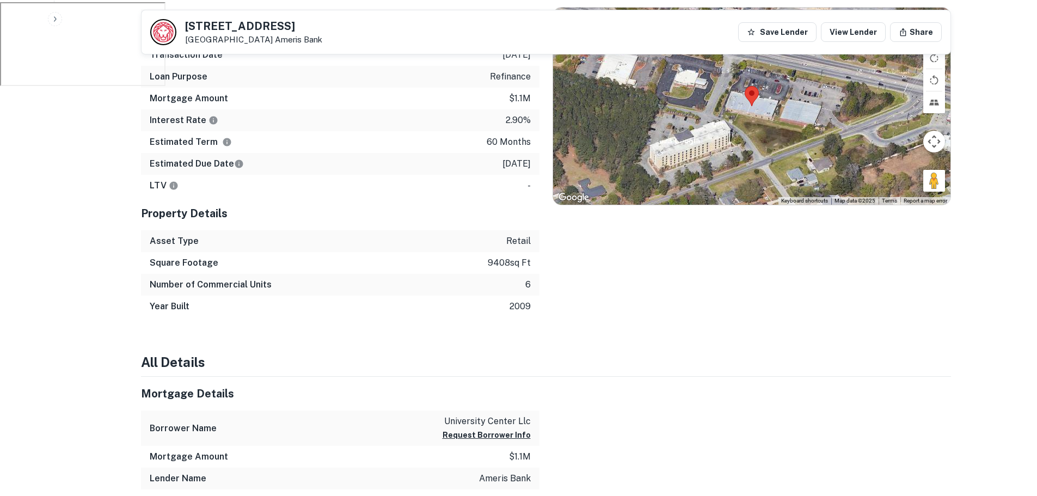
scroll to position [218, 0]
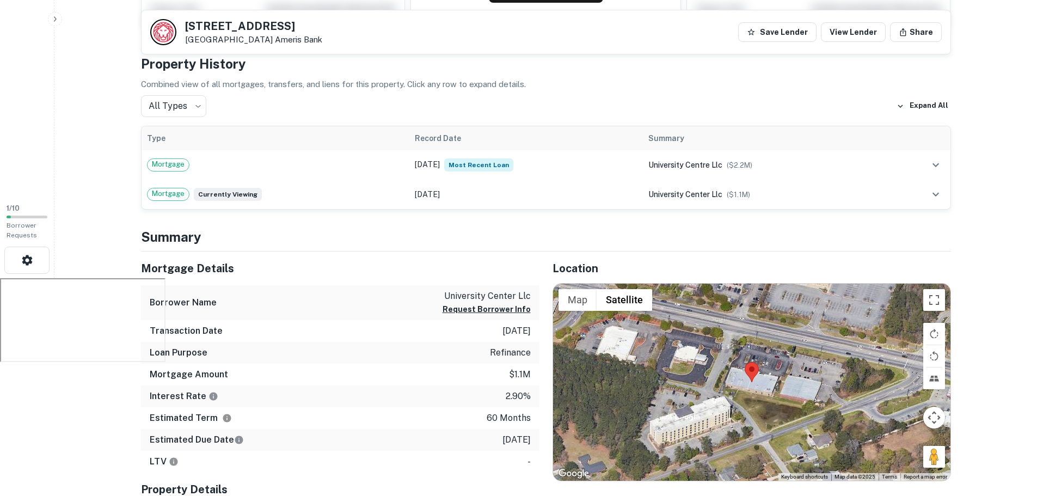
click at [232, 29] on h5 "8983 University Blvd" at bounding box center [253, 26] width 137 height 11
copy h5 "8983 University Blvd"
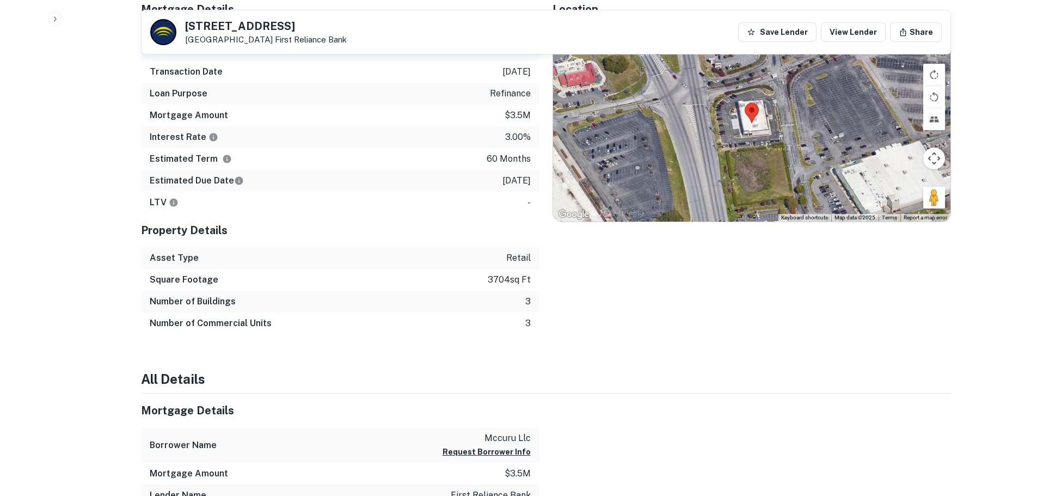
scroll to position [708, 0]
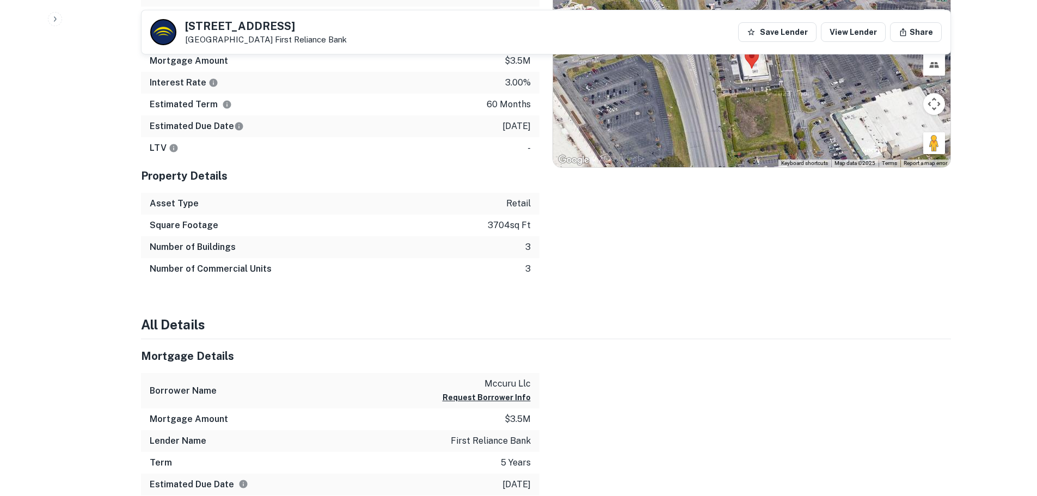
click at [503, 386] on p "mccuru llc" at bounding box center [487, 383] width 88 height 13
copy div "mccuru llc Request Borrower Info"
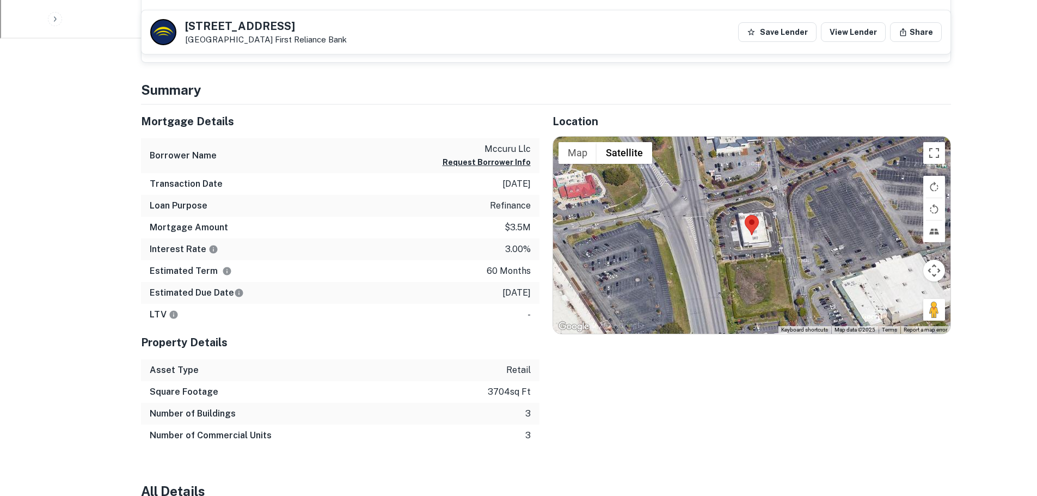
scroll to position [327, 0]
